Goal: Information Seeking & Learning: Learn about a topic

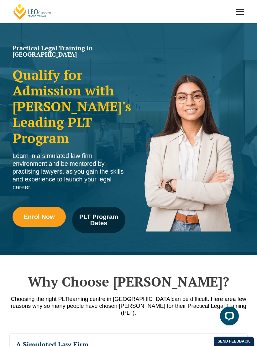
click at [240, 7] on link at bounding box center [239, 11] width 23 height 23
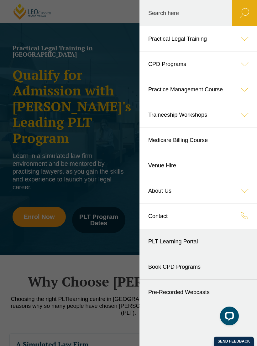
click at [155, 41] on link "Practical Legal Training" at bounding box center [197, 38] width 117 height 25
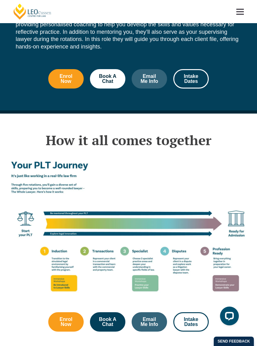
scroll to position [840, 0]
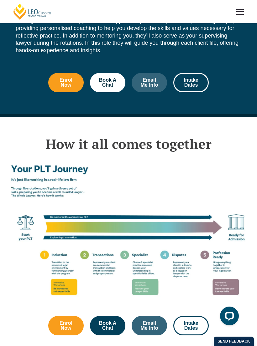
click at [239, 14] on span at bounding box center [240, 14] width 8 height 1
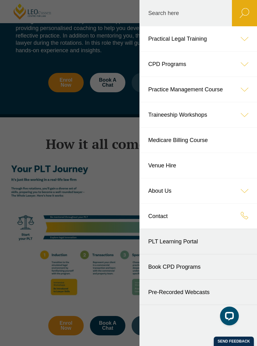
click at [246, 38] on icon at bounding box center [244, 38] width 25 height 25
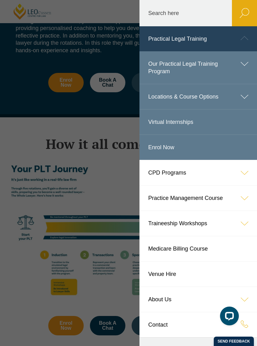
click at [158, 68] on link "Our Practical Legal Training Program" at bounding box center [197, 67] width 117 height 33
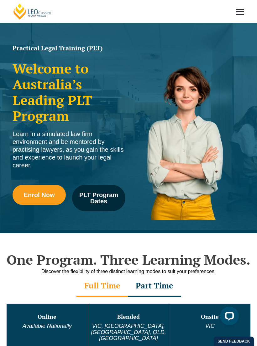
click at [238, 10] on link at bounding box center [239, 11] width 23 height 23
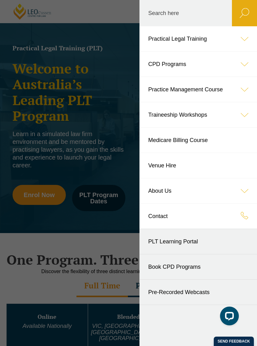
click at [245, 37] on icon at bounding box center [244, 38] width 25 height 25
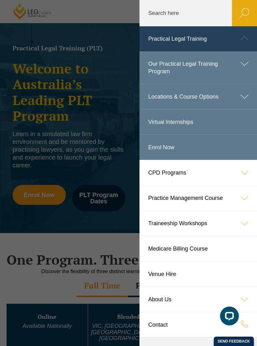
click at [245, 96] on icon at bounding box center [244, 96] width 25 height 25
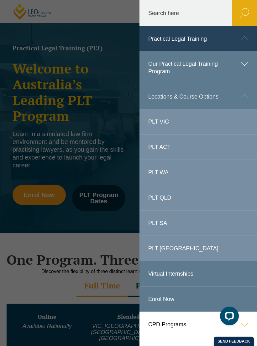
click at [157, 197] on link "PLT QLD" at bounding box center [197, 197] width 117 height 25
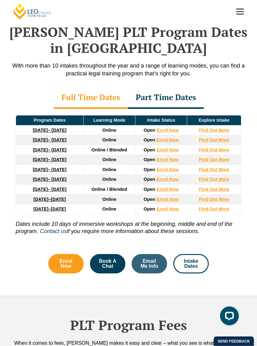
scroll to position [736, 0]
click at [216, 137] on strong "Find Out More" at bounding box center [214, 139] width 31 height 5
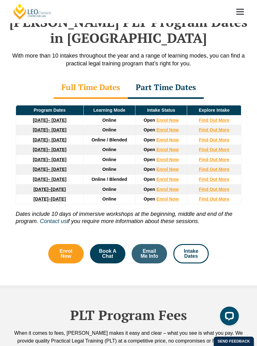
click at [171, 77] on div "Part Time Dates" at bounding box center [166, 88] width 76 height 22
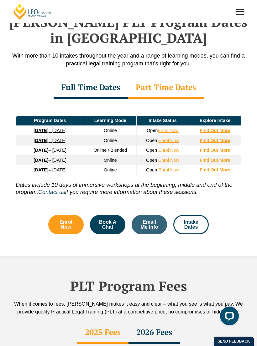
click at [215, 138] on strong "Find Out More" at bounding box center [214, 140] width 31 height 5
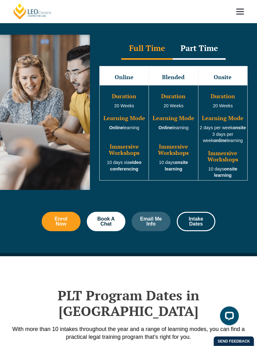
scroll to position [492, 0]
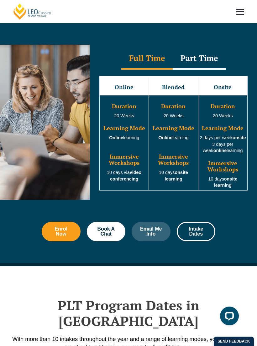
click at [243, 14] on span at bounding box center [240, 14] width 8 height 1
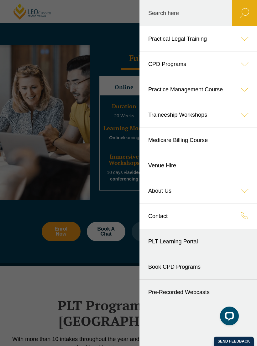
click at [238, 38] on icon at bounding box center [244, 38] width 25 height 25
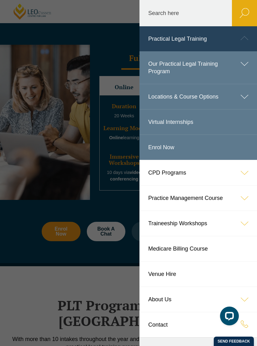
click at [237, 66] on icon at bounding box center [244, 63] width 25 height 25
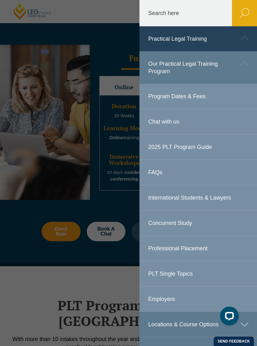
click at [239, 38] on icon at bounding box center [244, 38] width 25 height 25
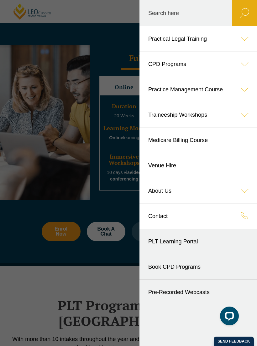
click at [242, 38] on icon at bounding box center [244, 38] width 25 height 25
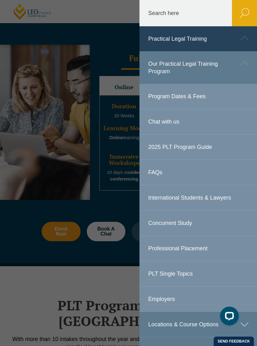
click at [222, 97] on link "Program Dates & Fees" at bounding box center [197, 96] width 117 height 25
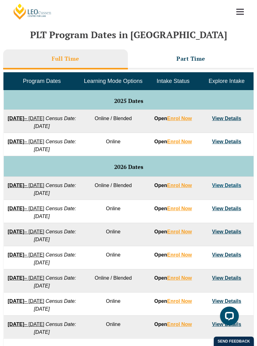
scroll to position [255, 0]
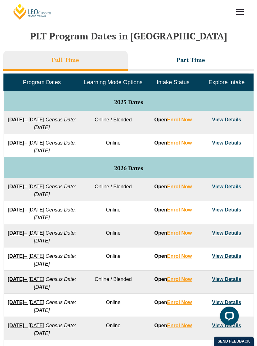
click at [190, 59] on h3 "Part Time" at bounding box center [190, 59] width 29 height 7
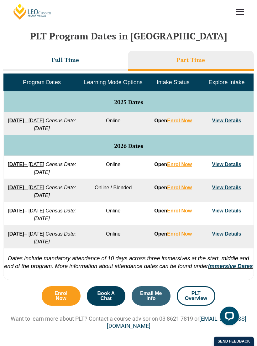
click at [222, 167] on link "View Details" at bounding box center [226, 164] width 29 height 5
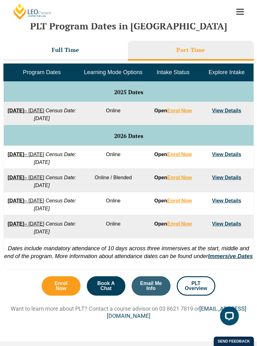
click at [47, 49] on li "Full Time" at bounding box center [65, 51] width 125 height 20
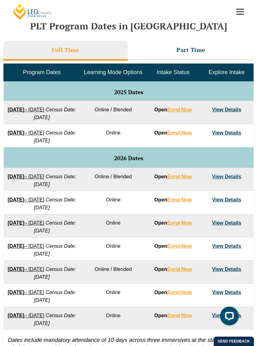
click at [176, 43] on li "Part Time" at bounding box center [191, 51] width 126 height 20
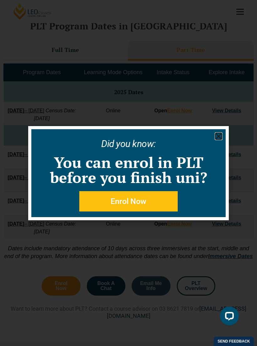
click at [220, 137] on icon "Close" at bounding box center [218, 136] width 8 height 8
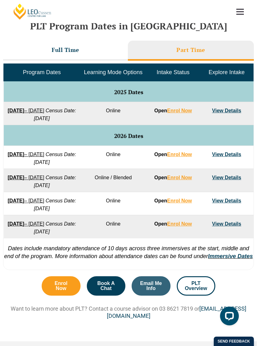
click at [59, 52] on li "Full Time" at bounding box center [65, 51] width 125 height 20
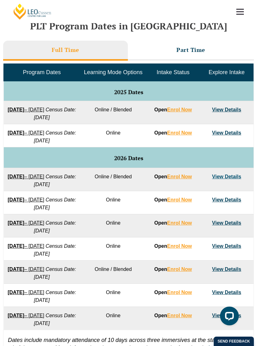
click at [220, 136] on link "View Details" at bounding box center [226, 132] width 29 height 5
